Goal: Task Accomplishment & Management: Complete application form

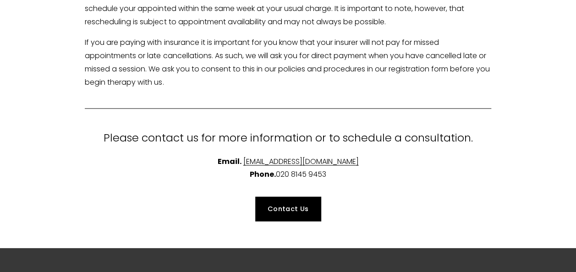
scroll to position [2522, 0]
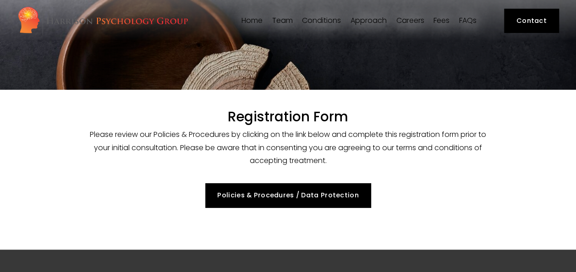
select select "GB"
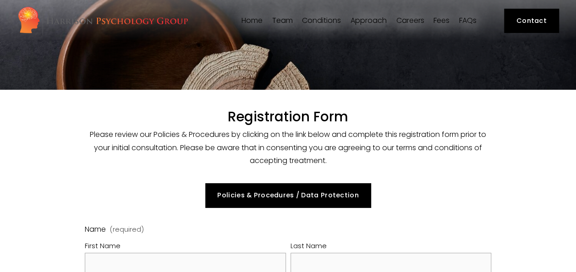
scroll to position [138, 0]
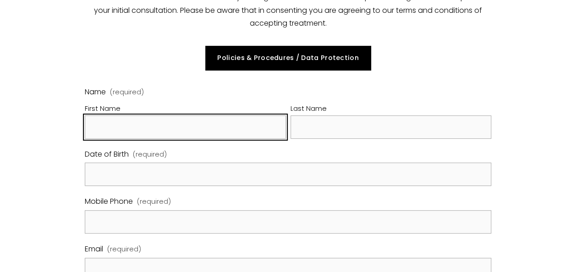
click at [149, 125] on input "First Name" at bounding box center [185, 127] width 201 height 23
type input "Maya"
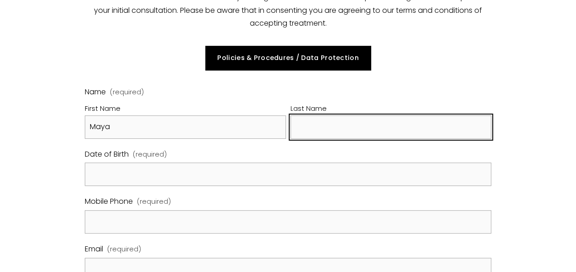
click at [349, 128] on input "Last Name" at bounding box center [391, 127] width 201 height 23
type input "Broderick"
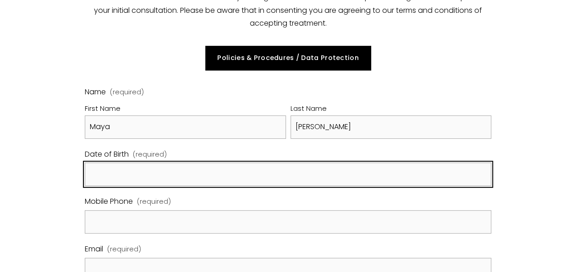
click at [232, 181] on input "Date of Birth (required)" at bounding box center [288, 174] width 406 height 23
type input "22/01/1999"
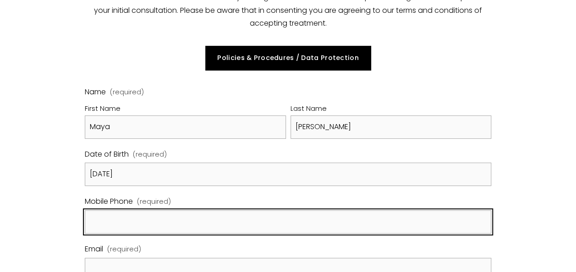
click at [221, 223] on input "Mobile Phone (required)" at bounding box center [288, 222] width 406 height 23
type input "07944288345"
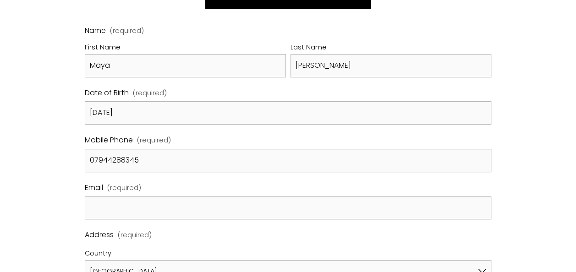
scroll to position [229, 0]
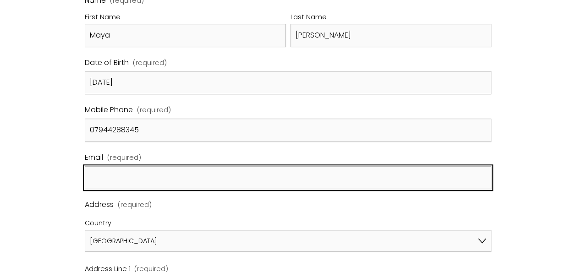
click at [181, 179] on input "Email (required)" at bounding box center [288, 177] width 406 height 23
type input "maya.broderick@kier.co.uk"
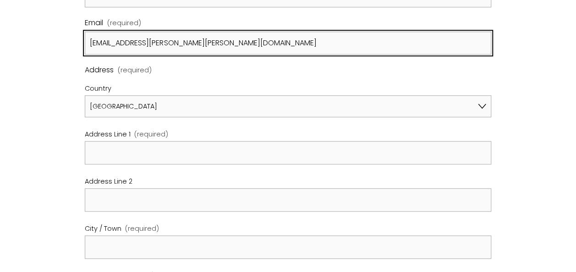
scroll to position [413, 0]
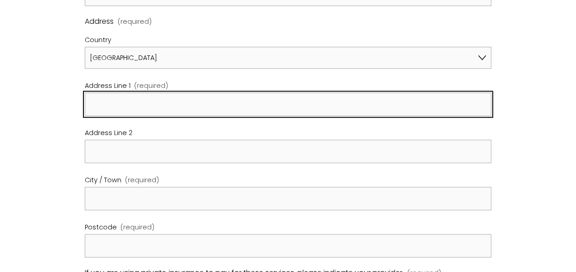
click at [179, 112] on input "Address Line 1 (required)" at bounding box center [288, 104] width 406 height 23
type input "2 Friern Gardens"
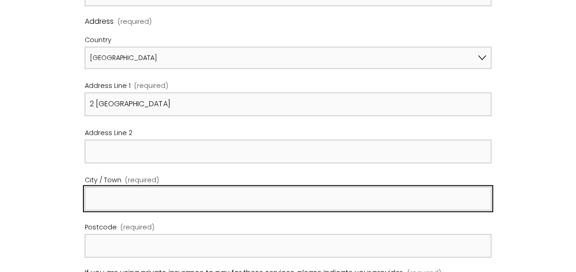
type input "Essex"
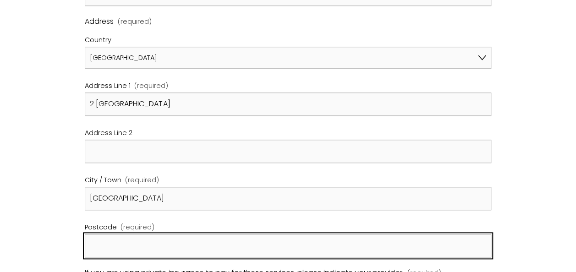
type input "SS12 0HA"
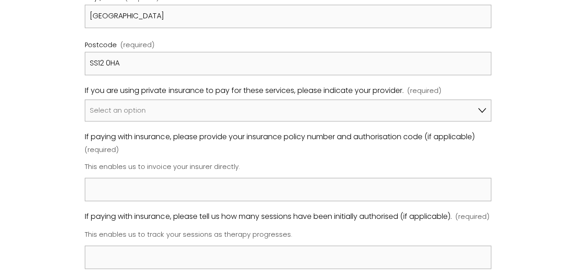
scroll to position [596, 0]
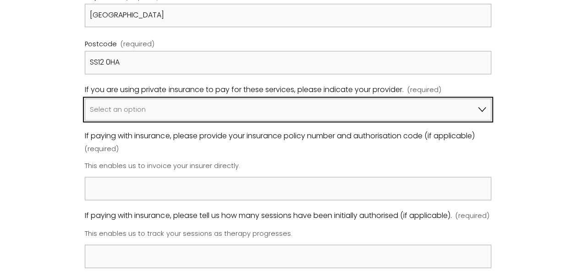
click at [283, 110] on select "Select an option I am not using insurance Axa Aviva Bupa Cigna Healix Vitality …" at bounding box center [288, 110] width 406 height 22
select select "Bupa"
click at [85, 99] on select "Select an option I am not using insurance Axa Aviva Bupa Cigna Healix Vitality …" at bounding box center [288, 110] width 406 height 22
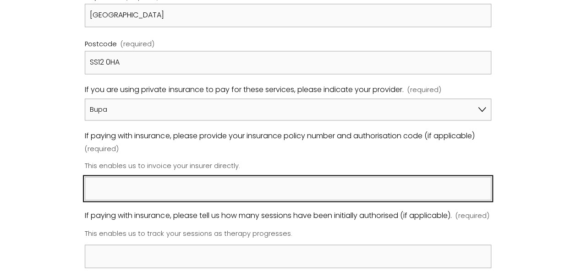
click at [181, 193] on input "If paying with insurance, please provide your insurance policy number and autho…" at bounding box center [288, 188] width 406 height 23
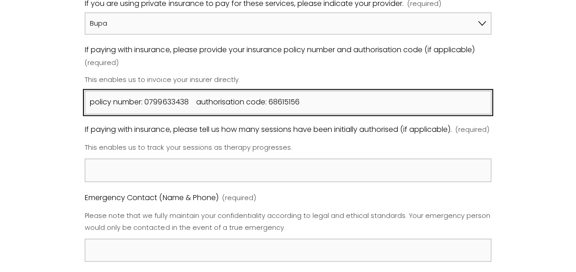
scroll to position [688, 0]
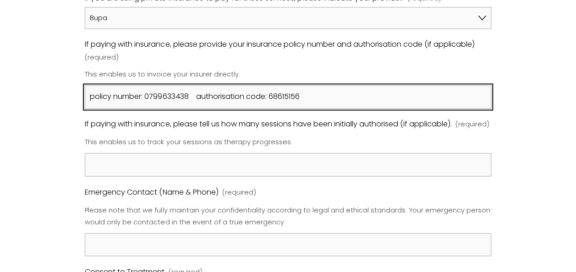
type input "policy number: 0799633438 authorisation code: 68615156"
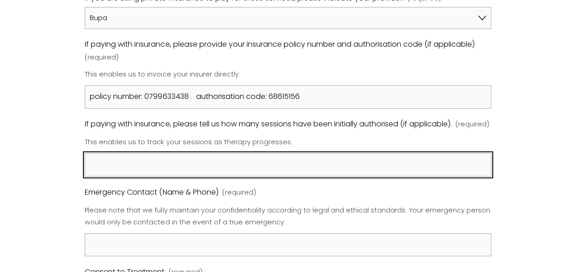
click at [277, 169] on input "If paying with insurance, please tell us how many sessions have been initially …" at bounding box center [288, 164] width 406 height 23
click at [431, 167] on input "£1,350 left this year however this renews again 1st December 202" at bounding box center [288, 164] width 406 height 23
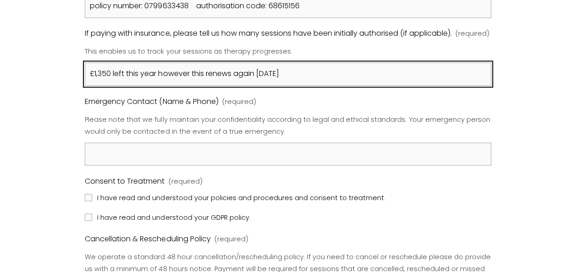
scroll to position [780, 0]
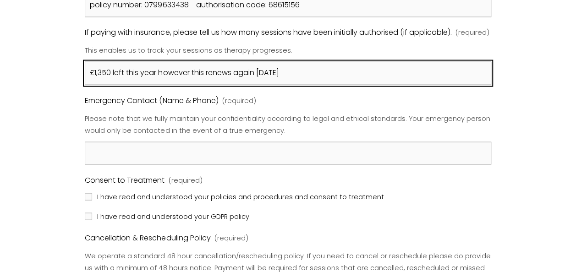
type input "£1,350 left this year however this renews again 1st December 2025"
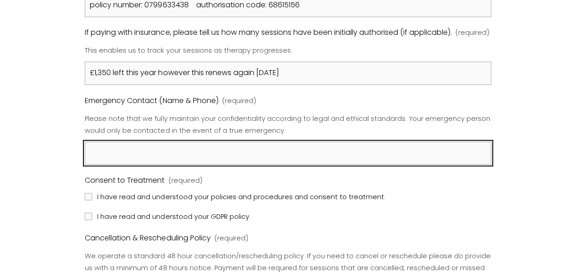
click at [431, 164] on input "Emergency Contact (Name & Phone) (required)" at bounding box center [288, 153] width 406 height 23
type input "S"
click at [211, 165] on input "Ela Broderick" at bounding box center [288, 153] width 406 height 23
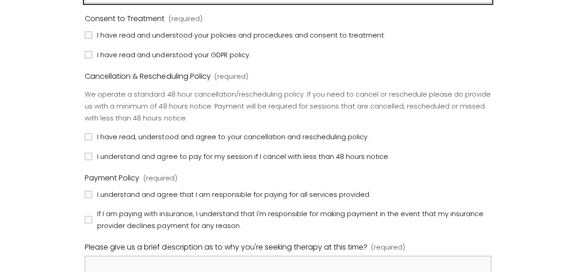
scroll to position [963, 0]
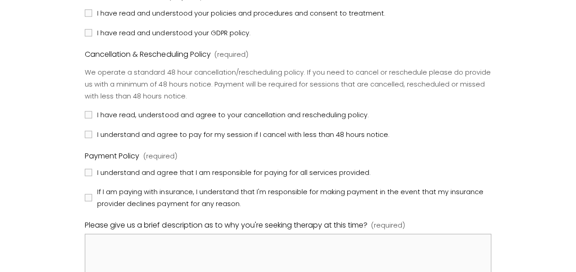
type input "Ela Broderick 07885 580775"
click at [89, 17] on input "I have read and understood your policies and procedures and consent to treatmen…" at bounding box center [88, 13] width 7 height 7
checkbox input "true"
click at [88, 37] on input "I have read and understood your GDPR policy." at bounding box center [88, 32] width 7 height 7
checkbox input "true"
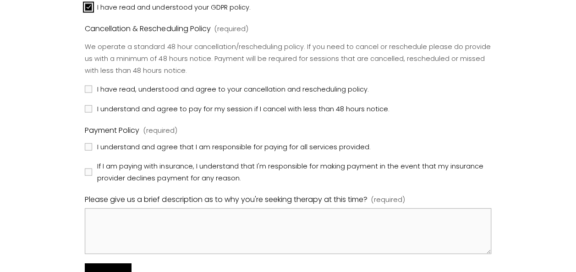
scroll to position [1009, 0]
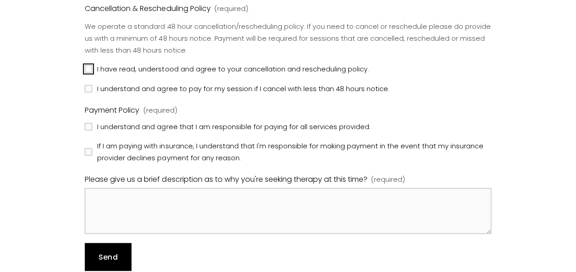
click at [86, 73] on input "I have read, understood and agree to your cancellation and rescheduling policy." at bounding box center [88, 69] width 7 height 7
checkbox input "true"
click at [86, 88] on fieldset "Cancellation & Rescheduling Policy (required) We operate a standard 48 hour can…" at bounding box center [288, 48] width 406 height 93
click at [86, 94] on label "I understand and agree to pay for my session if I cancel with less than 48 hour…" at bounding box center [238, 89] width 306 height 12
click at [86, 93] on input "I understand and agree to pay for my session if I cancel with less than 48 hour…" at bounding box center [88, 88] width 7 height 7
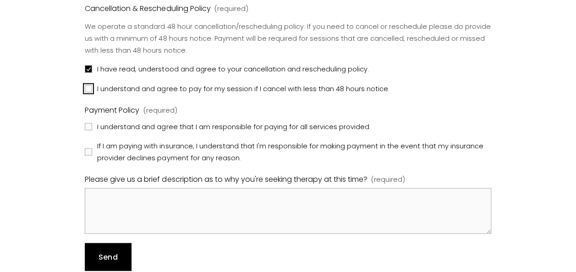
checkbox input "true"
click at [88, 131] on input "I understand and agree that I am responsible for paying for all services provid…" at bounding box center [88, 126] width 7 height 7
checkbox input "true"
click at [89, 164] on label "If I am paying with insurance, I understand that I'm responsible for making pay…" at bounding box center [288, 152] width 406 height 24
click at [89, 156] on input "If I am paying with insurance, I understand that I'm responsible for making pay…" at bounding box center [88, 152] width 7 height 7
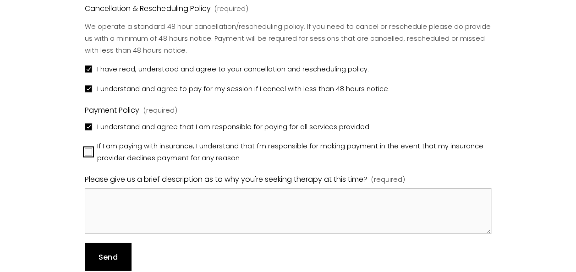
checkbox input "true"
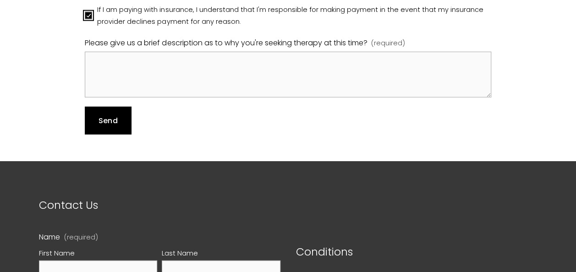
scroll to position [1147, 0]
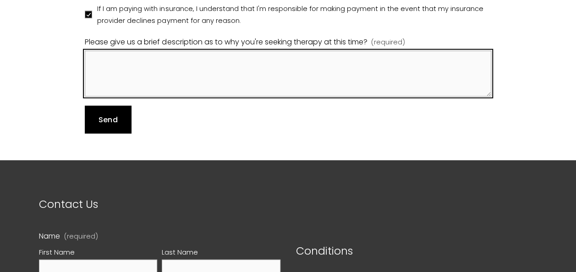
click at [132, 97] on textarea "Please give us a brief description as to why you're seeking therapy at this tim…" at bounding box center [288, 74] width 406 height 46
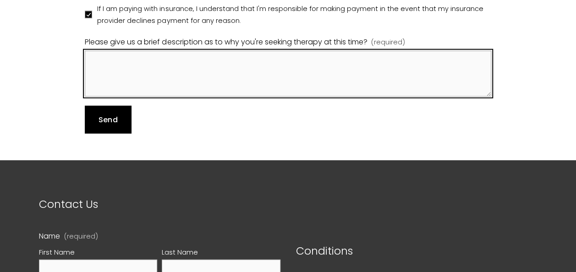
click at [161, 94] on textarea "Please give us a brief description as to why you're seeking therapy at this tim…" at bounding box center [288, 74] width 406 height 46
paste textarea "I have struggled with expressing my emotions my entire life. I feel trapped in …"
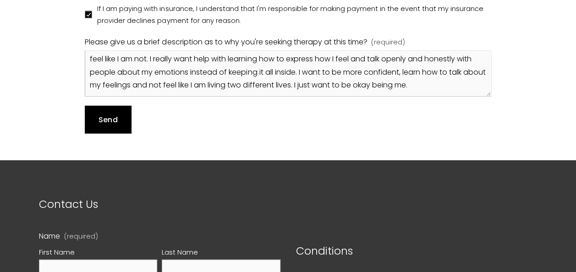
scroll to position [1192, 0]
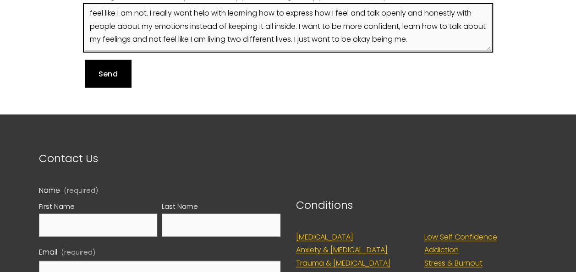
click at [479, 50] on textarea "I have struggled with expressing my emotions my entire life. I feel trapped in …" at bounding box center [288, 28] width 406 height 46
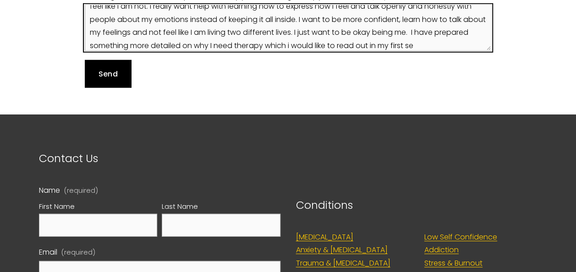
scroll to position [50, 0]
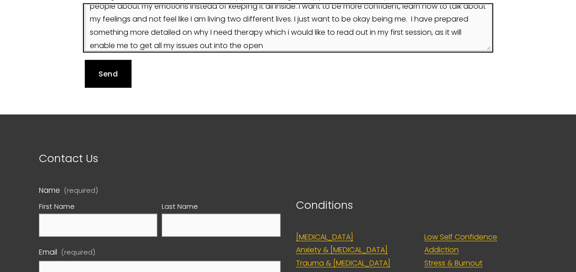
drag, startPoint x: 353, startPoint y: 42, endPoint x: 482, endPoint y: 63, distance: 130.7
click at [353, 42] on textarea "I have struggled with expressing my emotions my entire life. I feel trapped in …" at bounding box center [288, 28] width 406 height 46
click at [348, 51] on textarea "I have struggled with expressing my emotions my entire life. I feel trapped in …" at bounding box center [288, 28] width 406 height 46
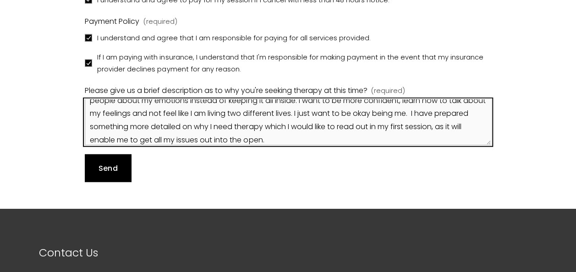
scroll to position [1101, 0]
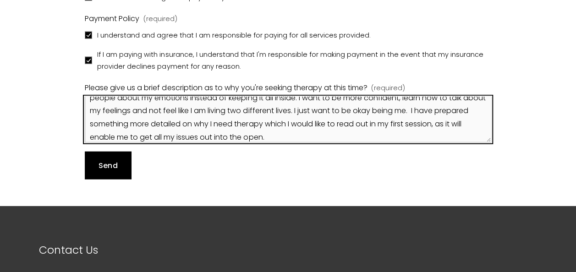
type textarea "I have struggled with expressing my emotions my entire life. I feel trapped in …"
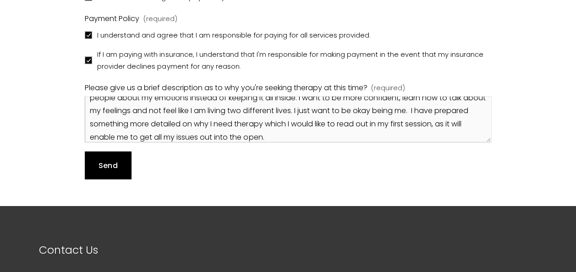
click at [109, 179] on button "Send Send" at bounding box center [108, 166] width 46 height 28
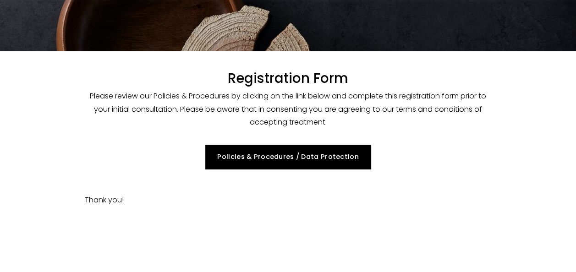
scroll to position [16, 0]
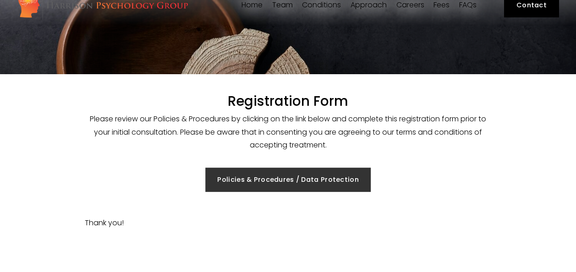
click at [276, 181] on link "Policies & Procedures / Data Protection" at bounding box center [288, 180] width 166 height 24
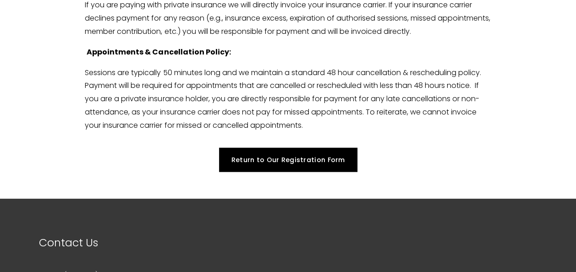
scroll to position [2660, 0]
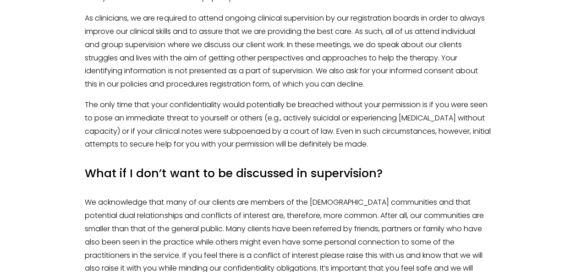
scroll to position [1305, 0]
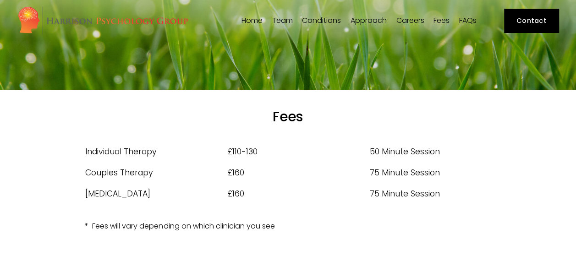
click at [438, 18] on link "Fees" at bounding box center [442, 20] width 16 height 9
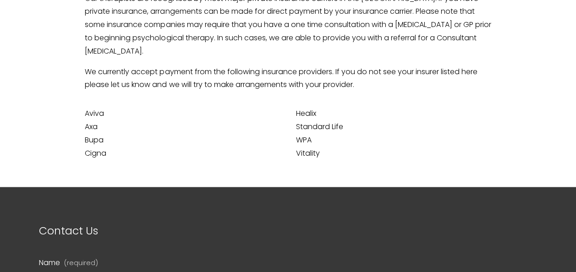
scroll to position [332, 0]
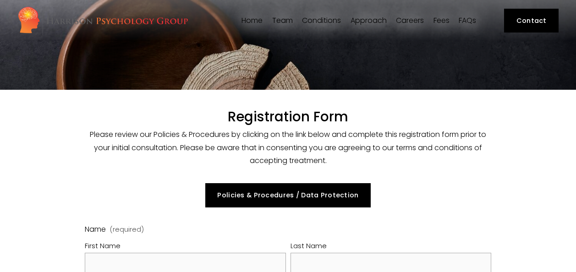
select select "GB"
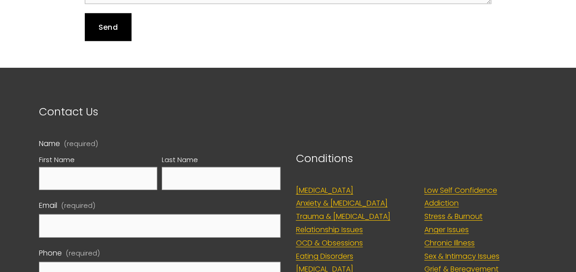
scroll to position [1239, 0]
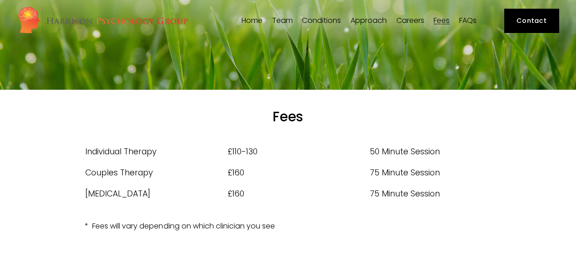
click at [463, 17] on link "FAQs" at bounding box center [467, 20] width 17 height 9
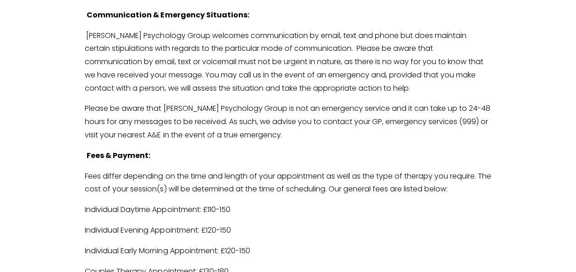
scroll to position [2476, 0]
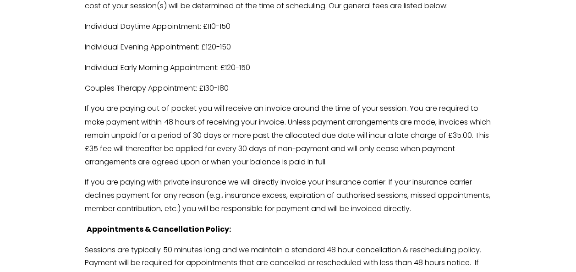
click at [139, 75] on p "Individual Early Morning Appointment: £120-150" at bounding box center [288, 67] width 406 height 13
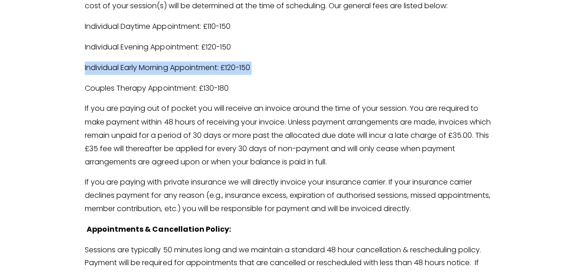
click at [139, 75] on p "Individual Early Morning Appointment: £120-150" at bounding box center [288, 67] width 406 height 13
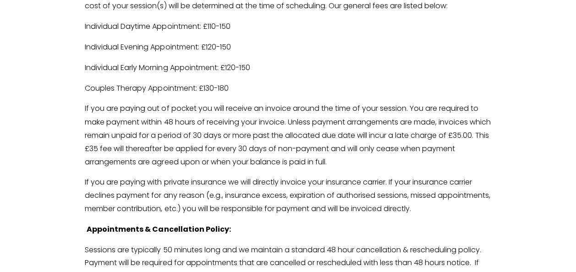
click at [114, 95] on p "Couples Therapy Appointment: £130-180" at bounding box center [288, 88] width 406 height 13
click at [114, 75] on p "Individual Early Morning Appointment: £120-150" at bounding box center [288, 67] width 406 height 13
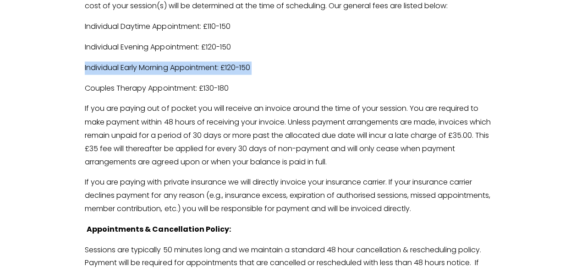
click at [114, 75] on p "Individual Early Morning Appointment: £120-150" at bounding box center [288, 67] width 406 height 13
drag, startPoint x: 114, startPoint y: 106, endPoint x: 104, endPoint y: 112, distance: 11.7
click at [104, 75] on p "Individual Early Morning Appointment: £120-150" at bounding box center [288, 67] width 406 height 13
